Goal: Task Accomplishment & Management: Manage account settings

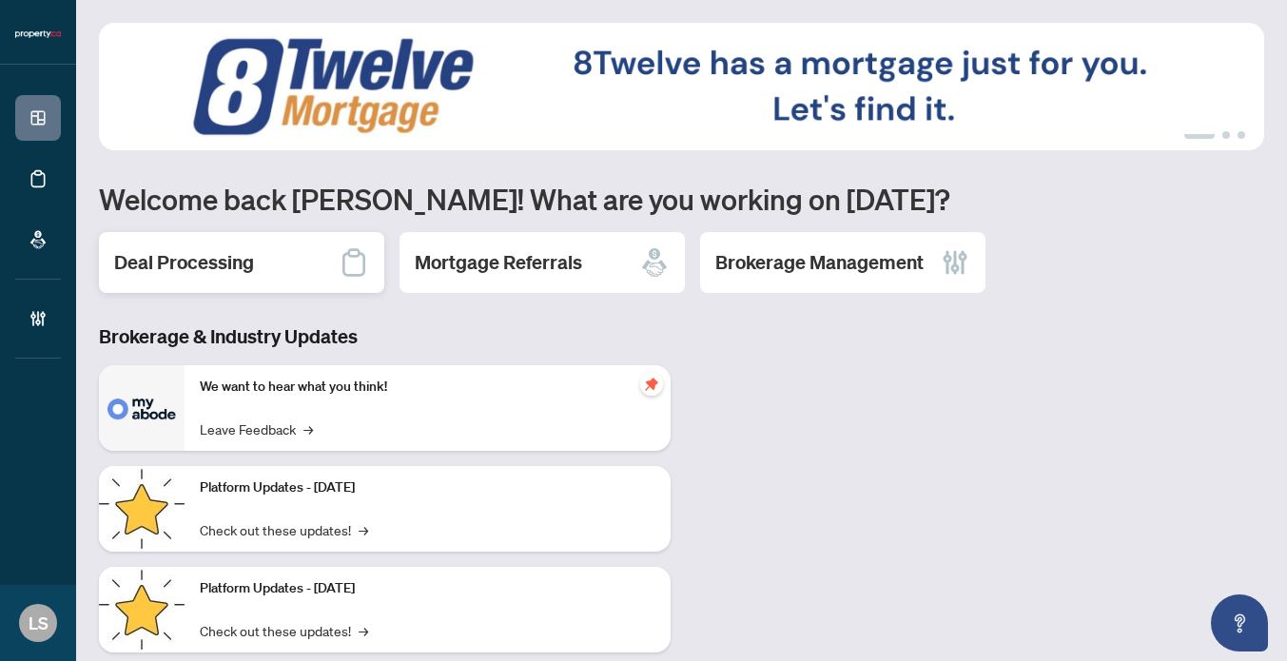
click at [204, 245] on div "Deal Processing" at bounding box center [241, 262] width 285 height 61
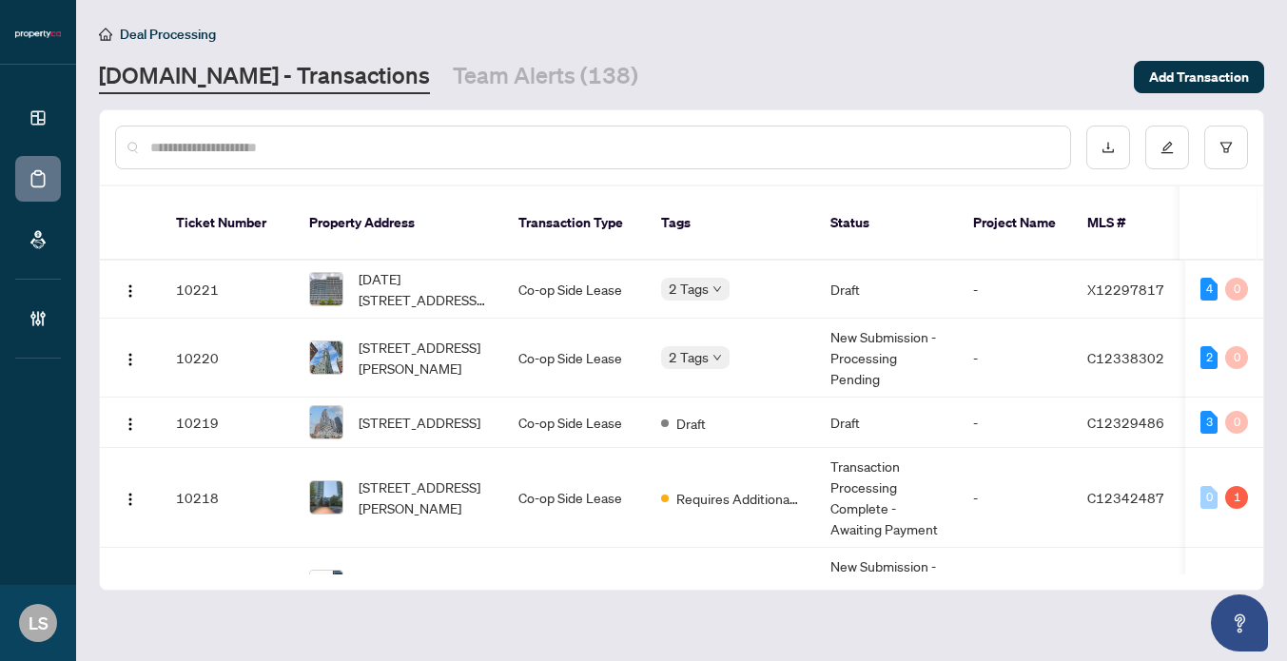
click at [210, 138] on input "text" at bounding box center [602, 147] width 905 height 21
paste input "******"
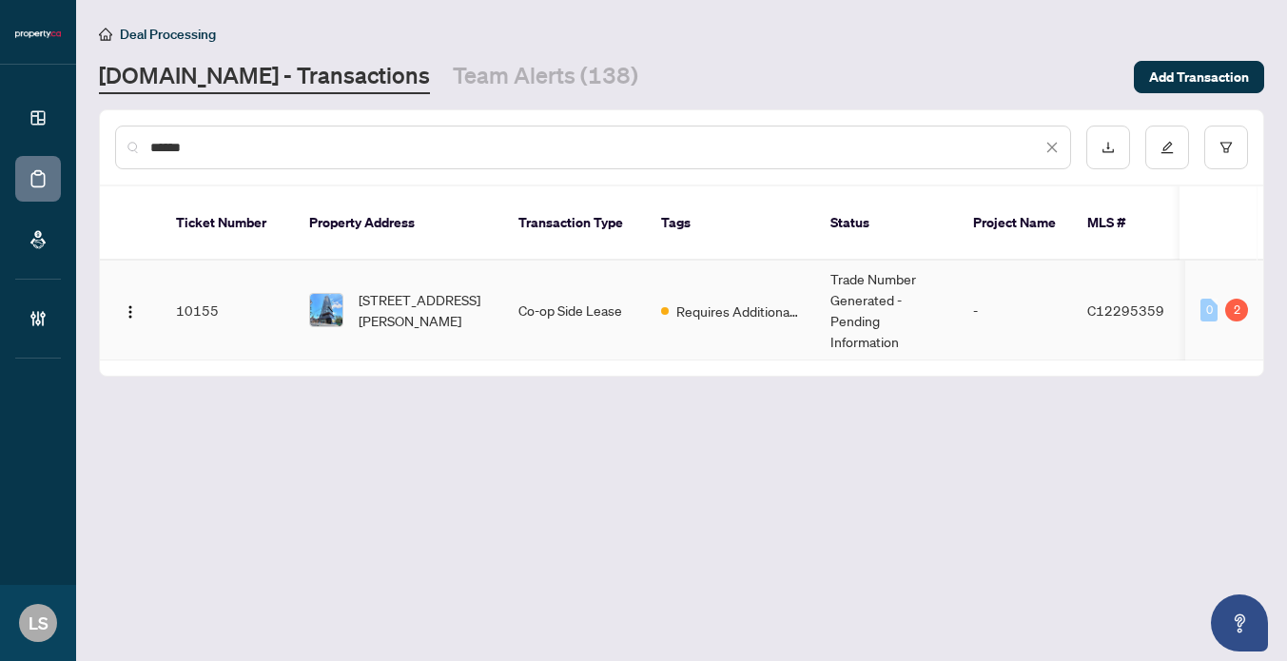
type input "******"
click at [417, 296] on span "[STREET_ADDRESS][PERSON_NAME]" at bounding box center [423, 310] width 129 height 42
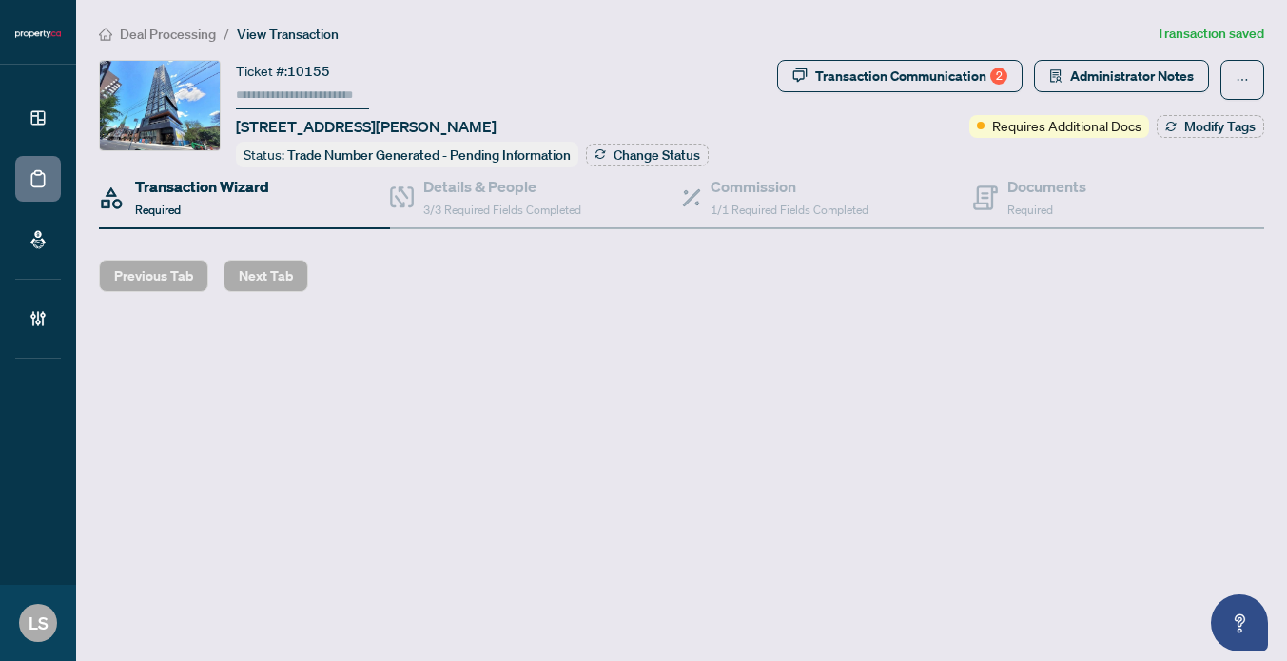
type input "******"
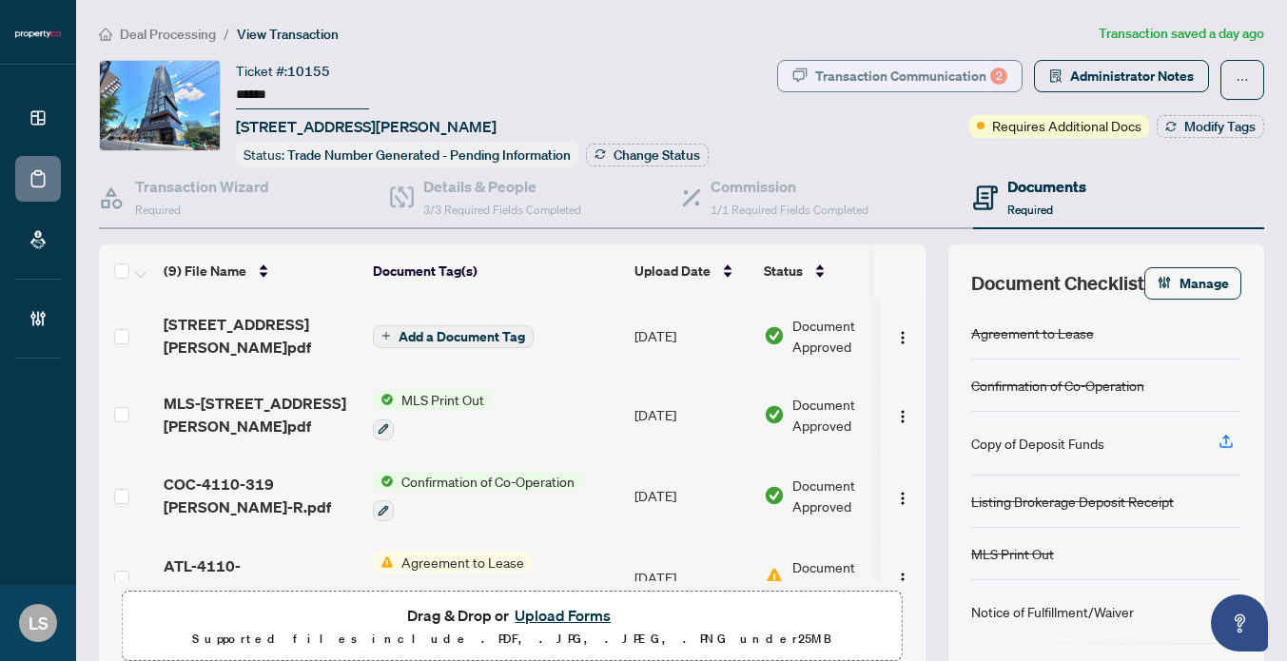
click at [875, 77] on div "Transaction Communication 2" at bounding box center [911, 76] width 192 height 30
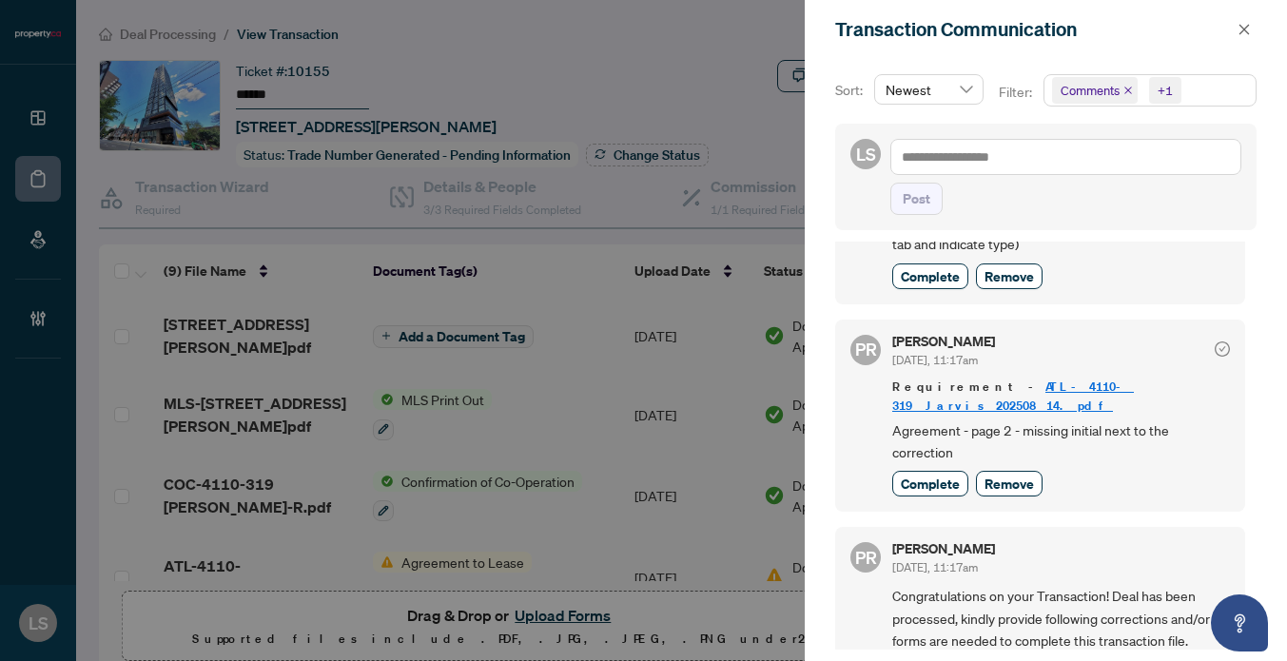
scroll to position [149, 0]
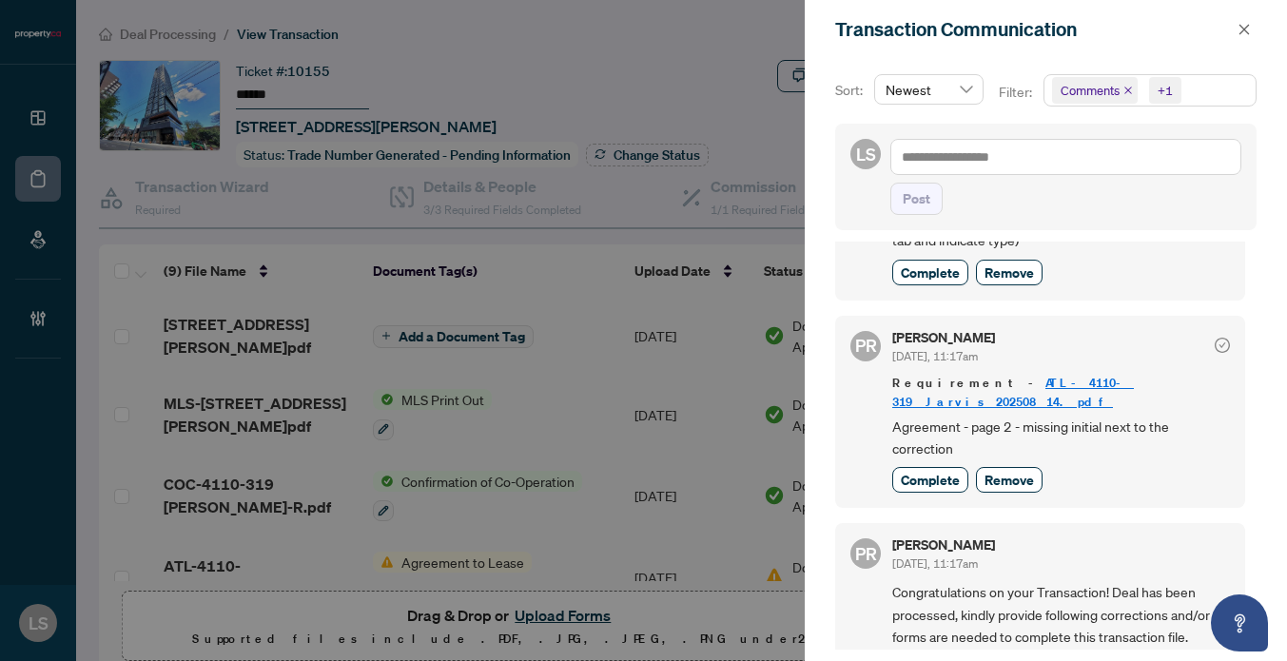
click at [505, 317] on div at bounding box center [643, 330] width 1287 height 661
click at [320, 223] on div at bounding box center [643, 330] width 1287 height 661
click at [1253, 29] on button "button" at bounding box center [1244, 29] width 25 height 23
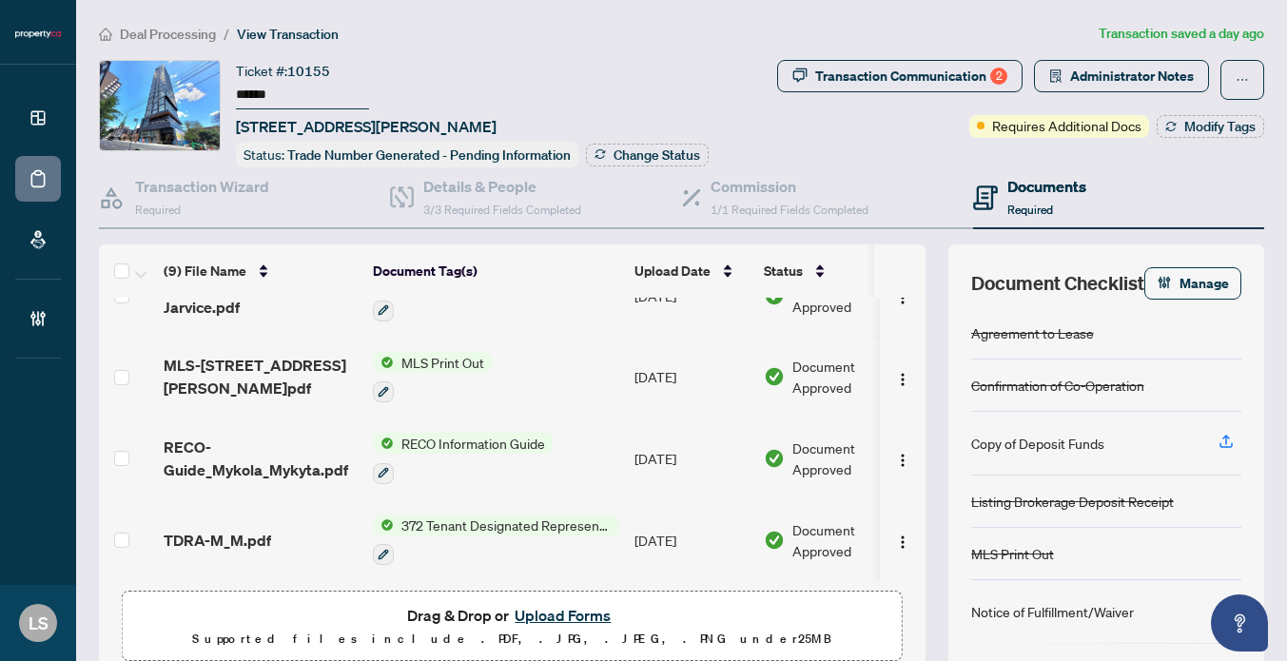
scroll to position [438, 0]
click at [1180, 74] on span "Administrator Notes" at bounding box center [1132, 76] width 124 height 30
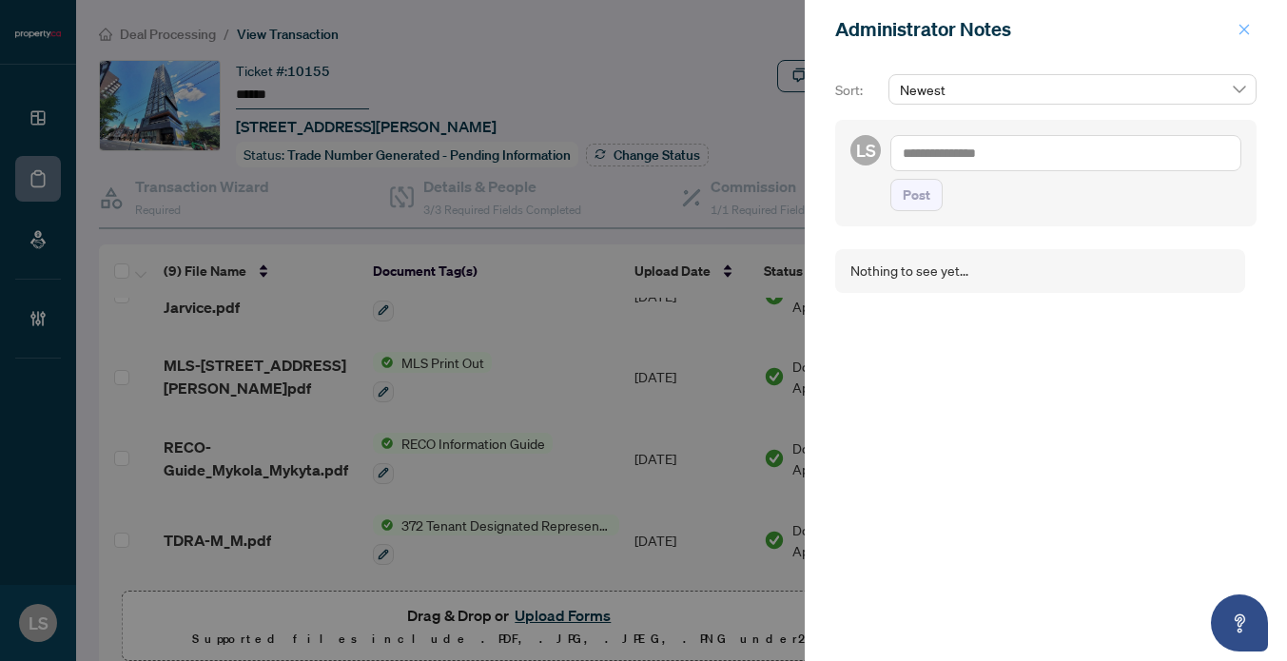
click at [1254, 36] on button "button" at bounding box center [1244, 29] width 25 height 23
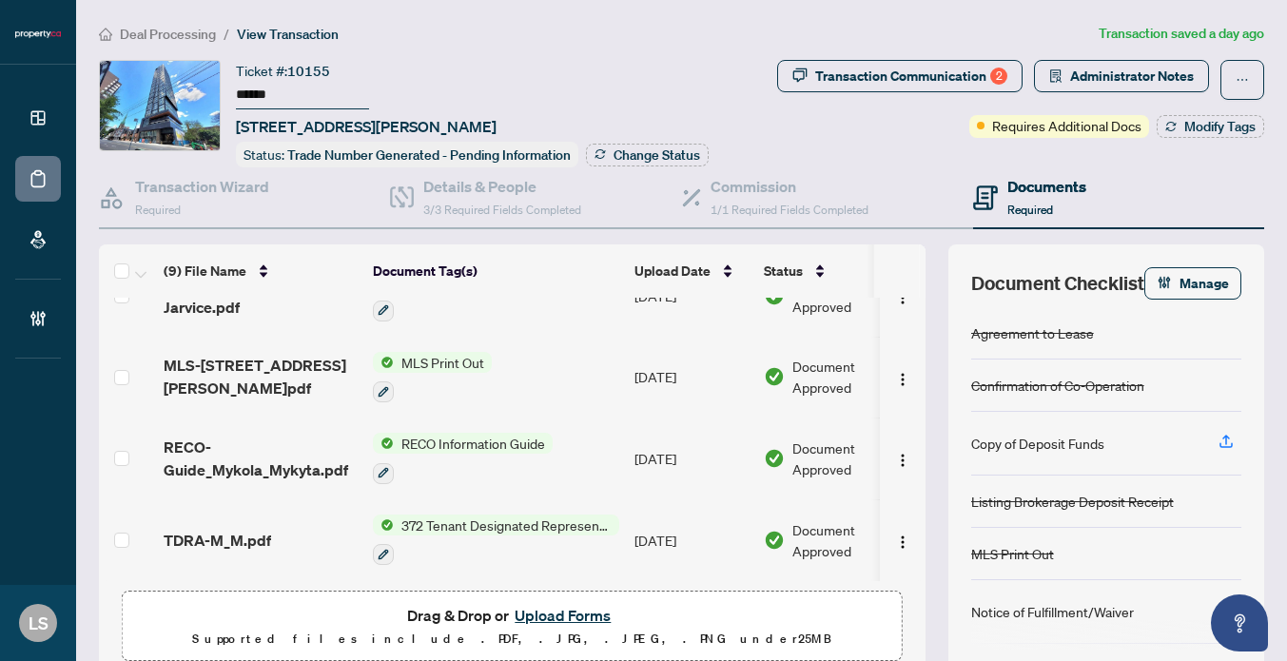
click at [1018, 128] on span "Requires Additional Docs" at bounding box center [1066, 125] width 149 height 21
click at [1171, 129] on icon "button" at bounding box center [1170, 129] width 10 height 4
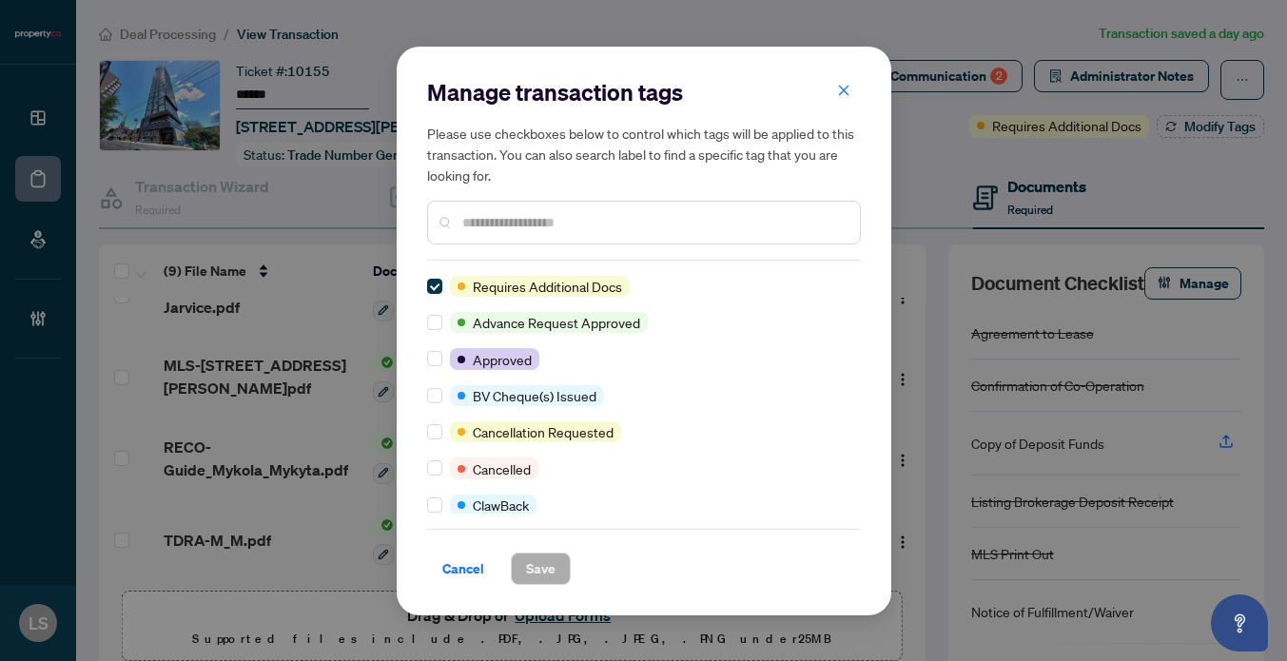
click at [567, 234] on div at bounding box center [644, 223] width 434 height 44
click at [541, 219] on input "text" at bounding box center [653, 222] width 382 height 21
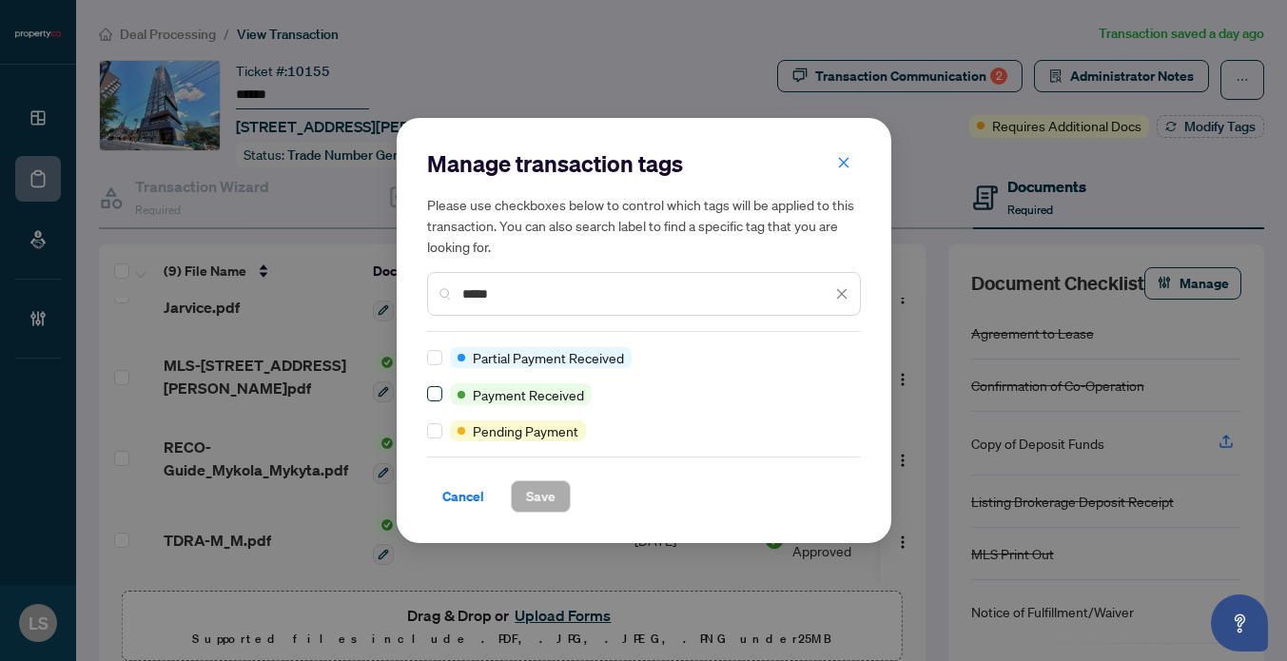
type input "*****"
click at [544, 500] on span "Save" at bounding box center [540, 496] width 29 height 30
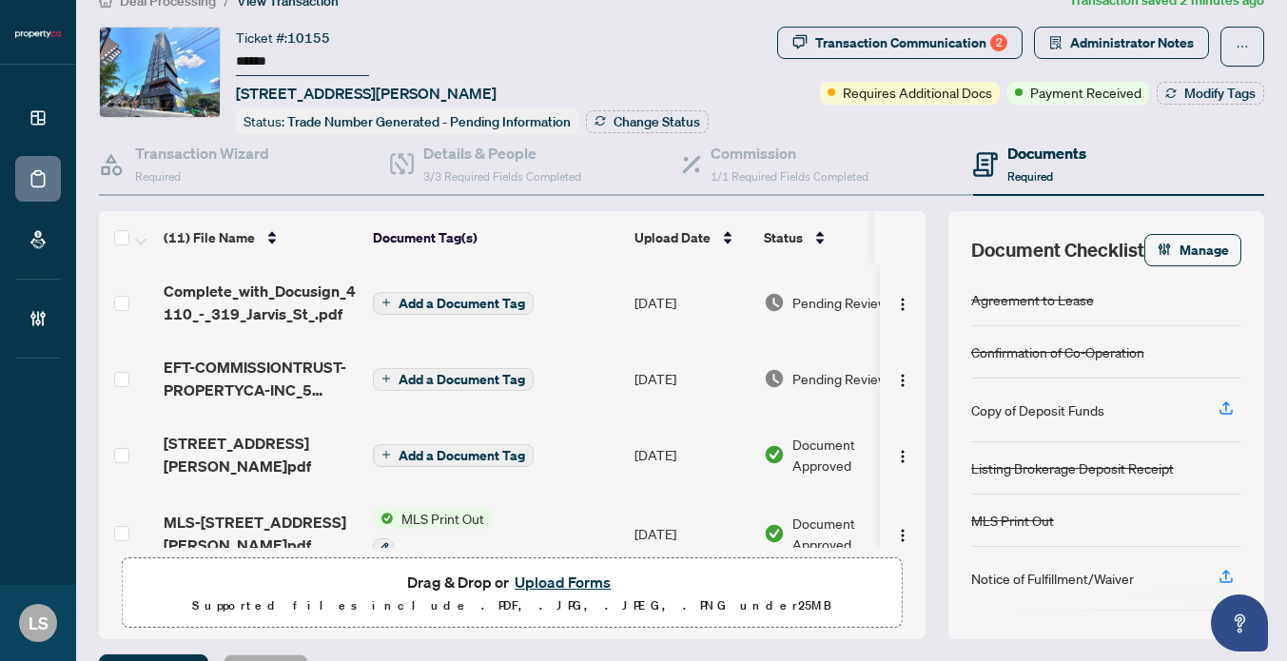
scroll to position [35, 0]
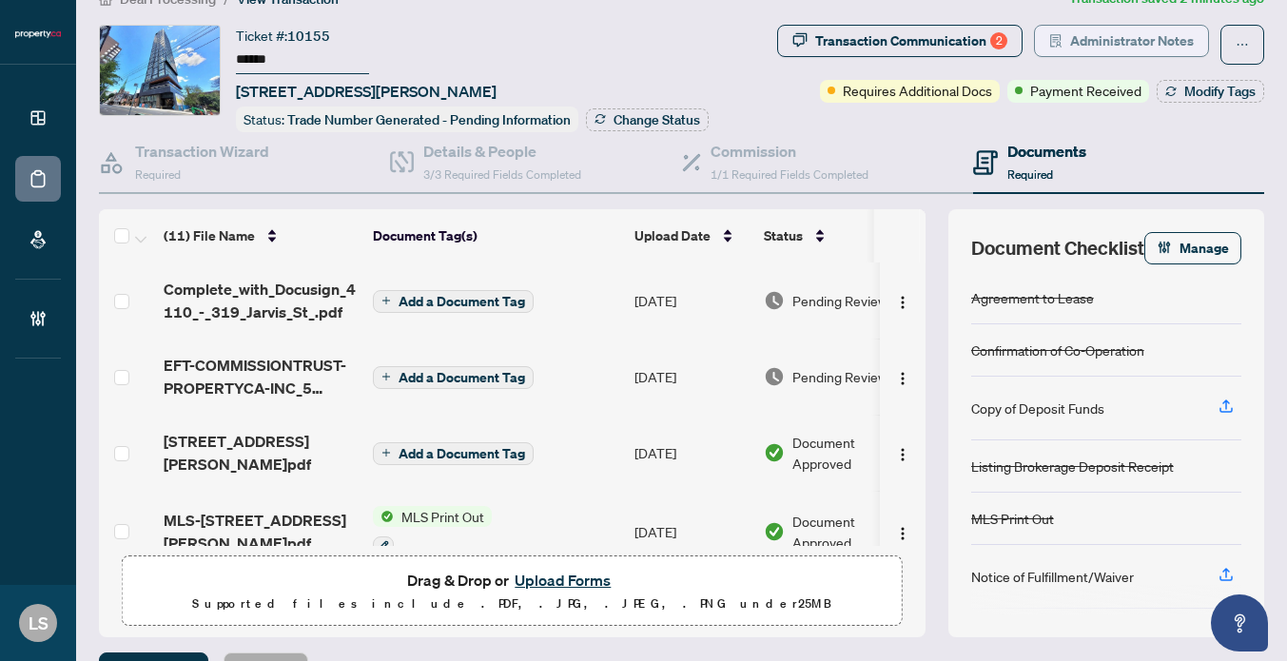
click at [1118, 41] on span "Administrator Notes" at bounding box center [1132, 41] width 124 height 30
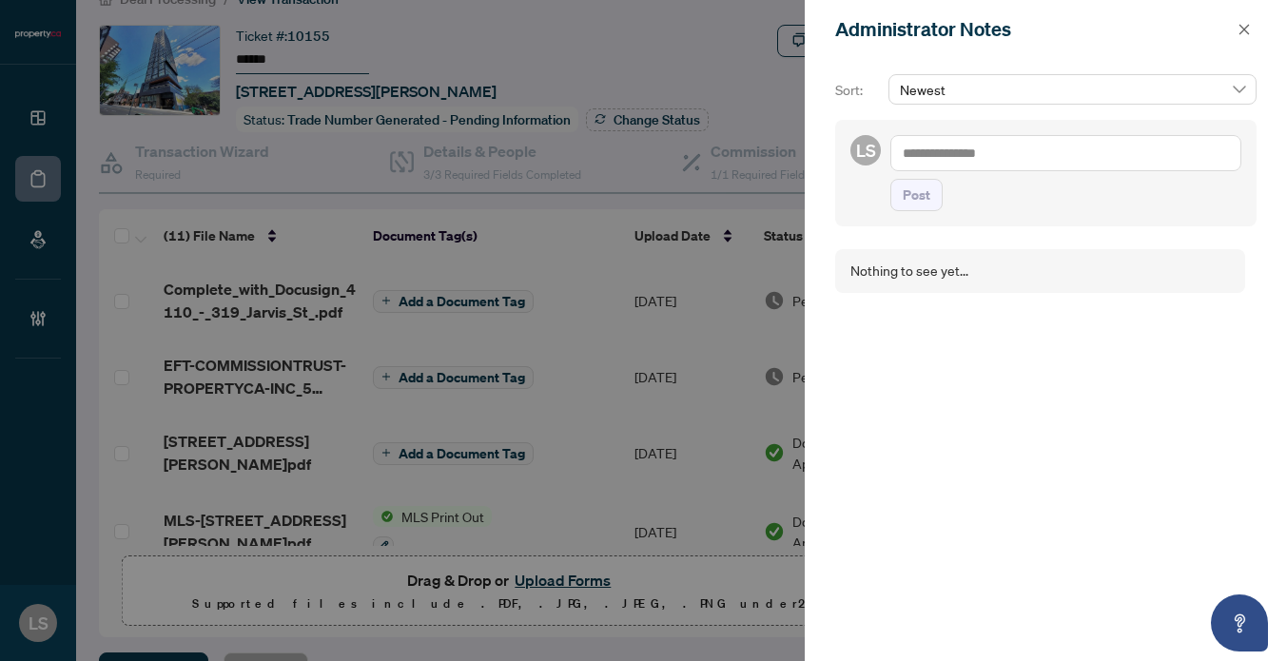
click at [974, 156] on textarea at bounding box center [1065, 153] width 351 height 36
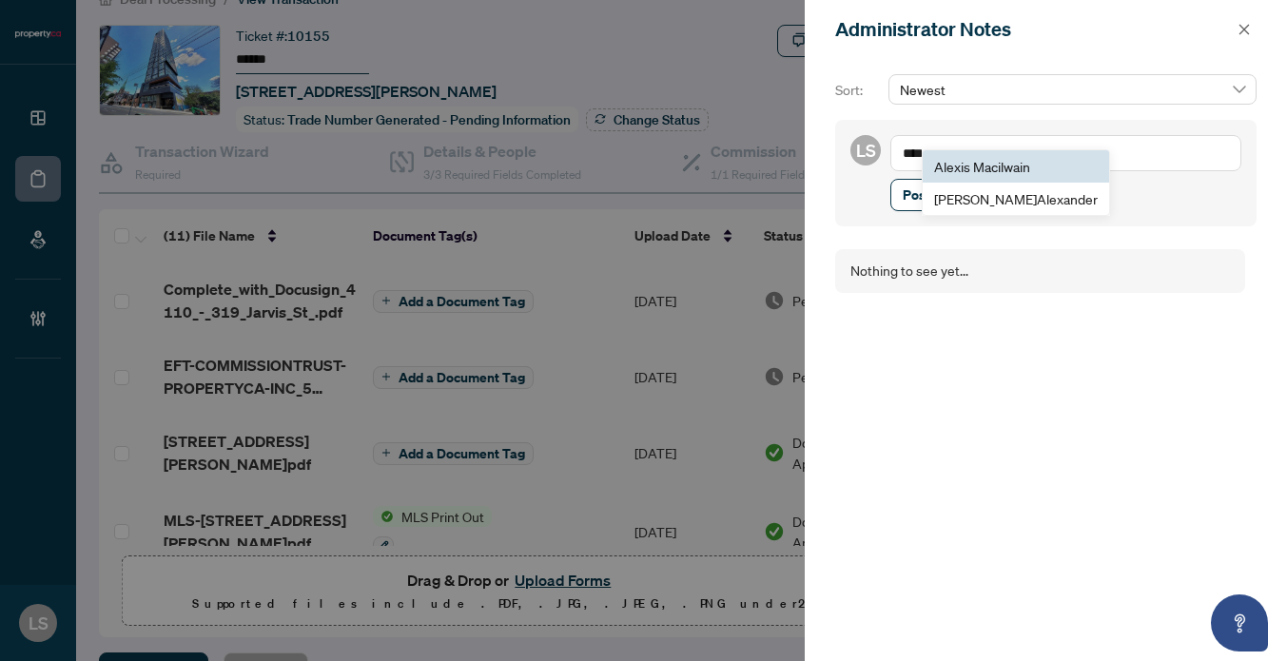
click at [1010, 168] on span "Ale xis Macilwain" at bounding box center [982, 166] width 96 height 17
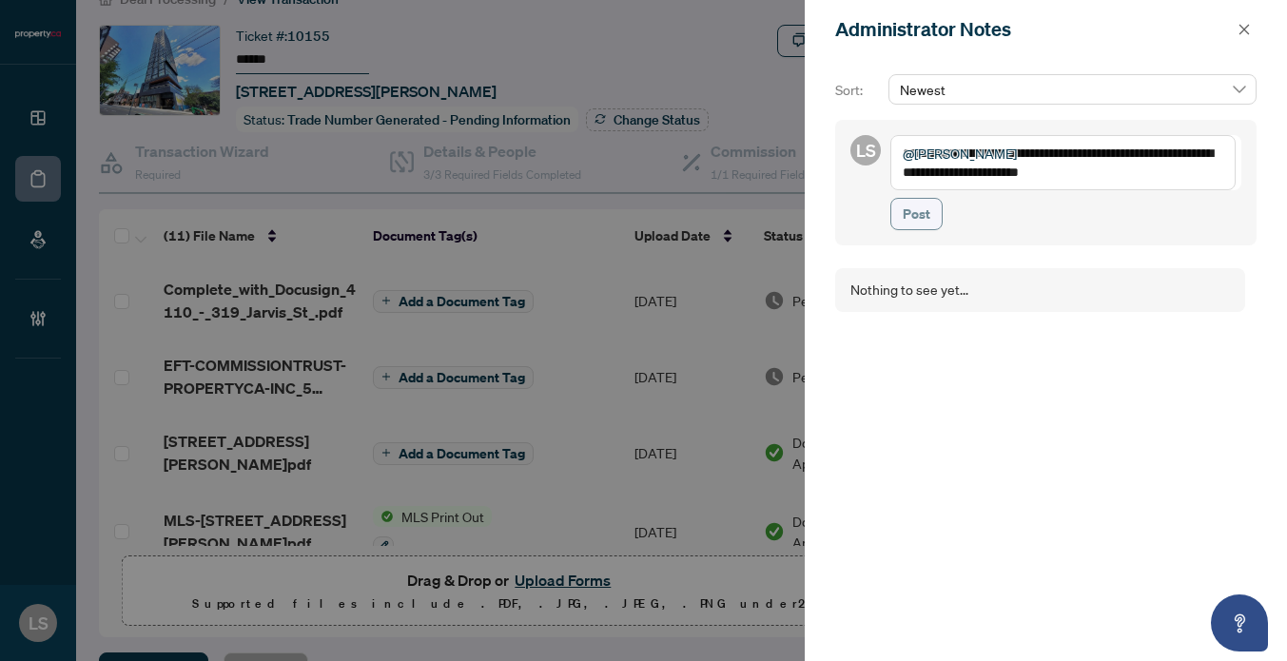
type textarea "**********"
click at [927, 213] on span "Post" at bounding box center [917, 214] width 28 height 30
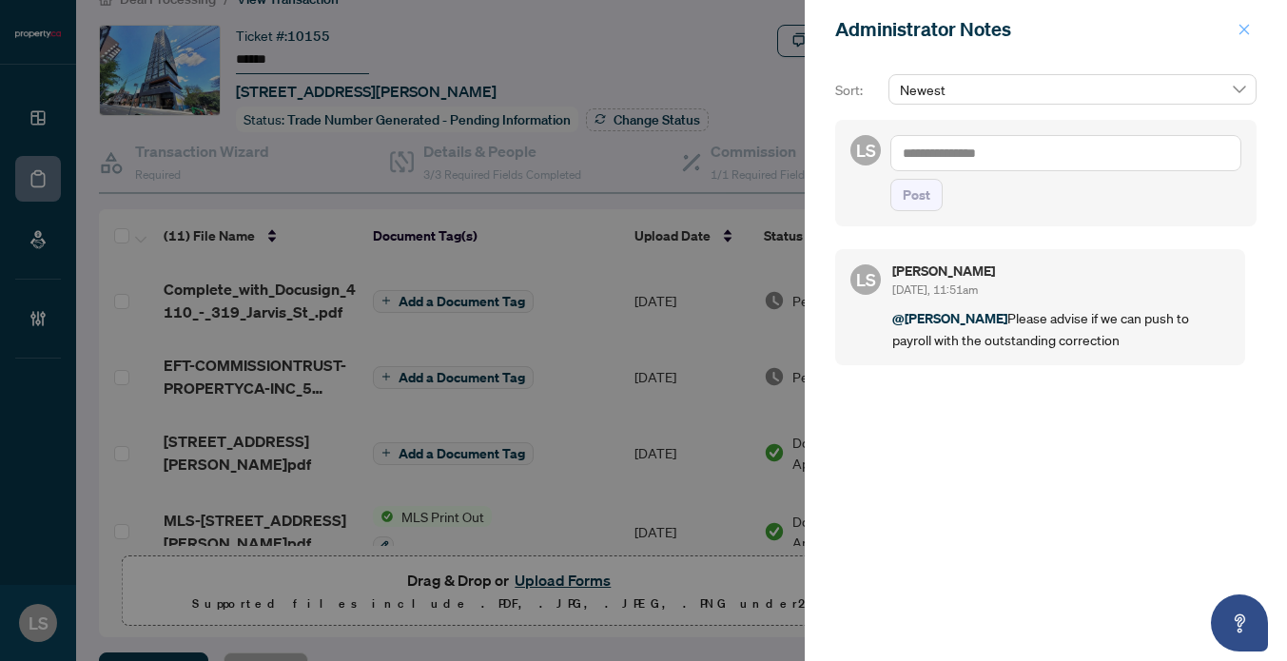
click at [1254, 29] on button "button" at bounding box center [1244, 29] width 25 height 23
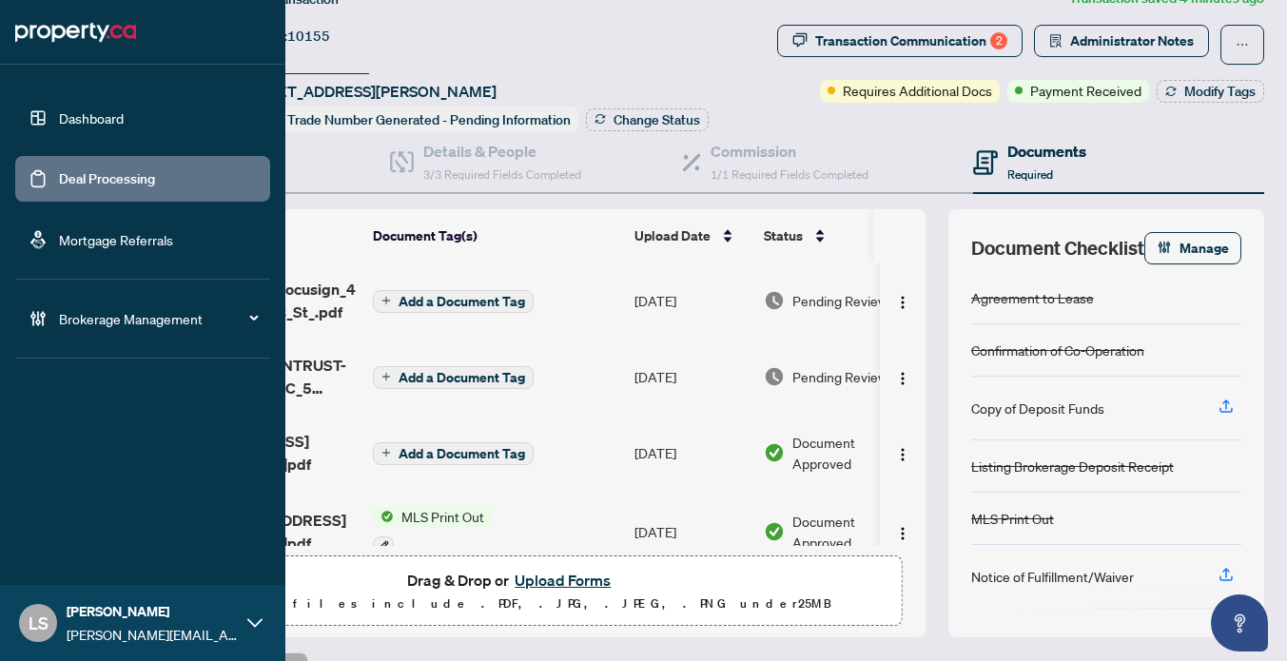
click at [73, 178] on link "Deal Processing" at bounding box center [107, 178] width 96 height 17
